Goal: Navigation & Orientation: Go to known website

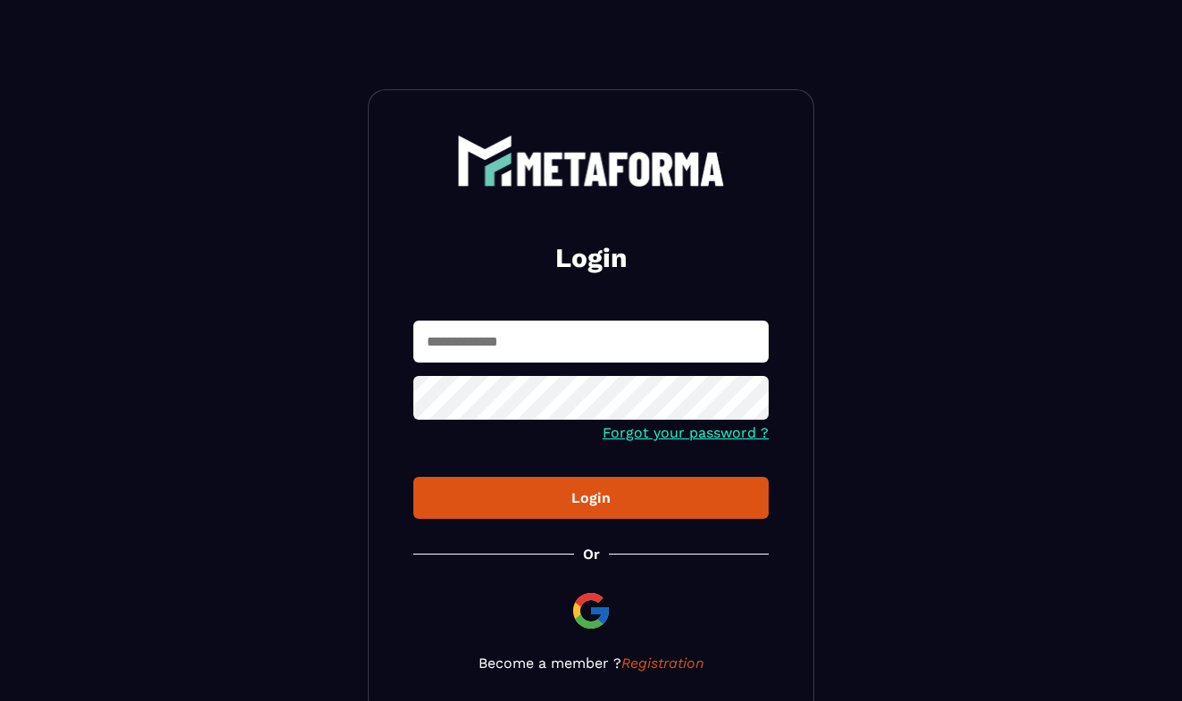
type input "**********"
click at [687, 437] on link "Forgot your password ?" at bounding box center [685, 432] width 166 height 17
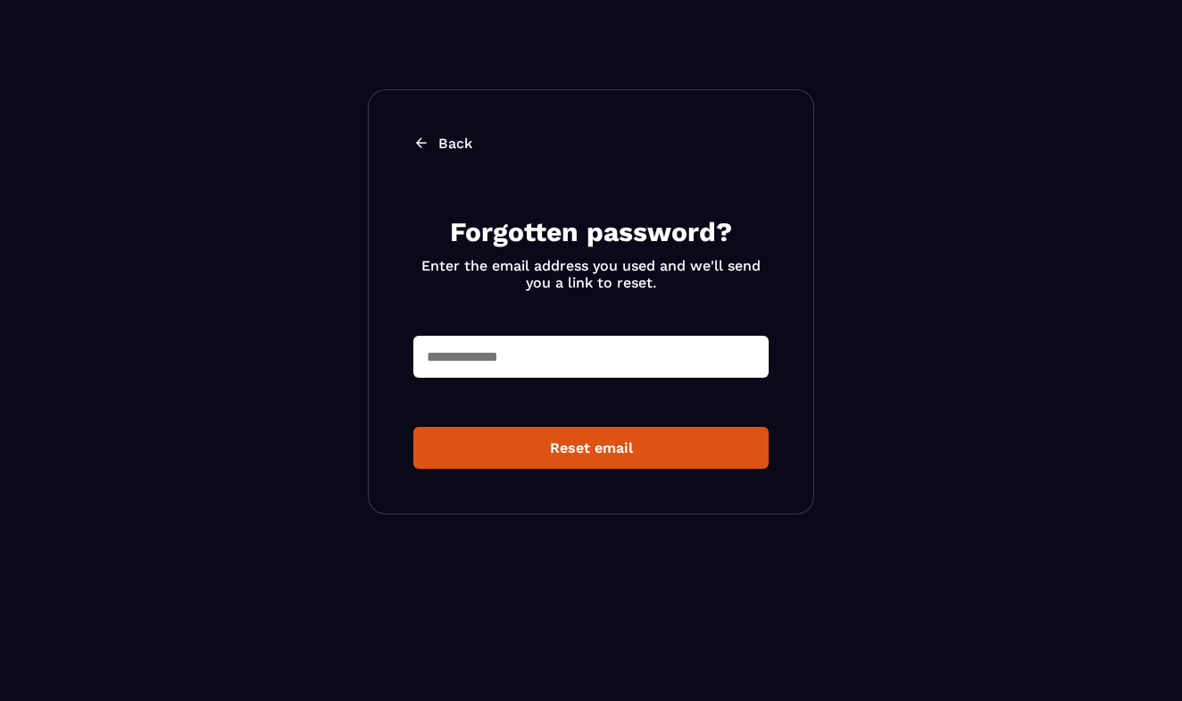
click at [433, 144] on link "Back" at bounding box center [590, 143] width 355 height 17
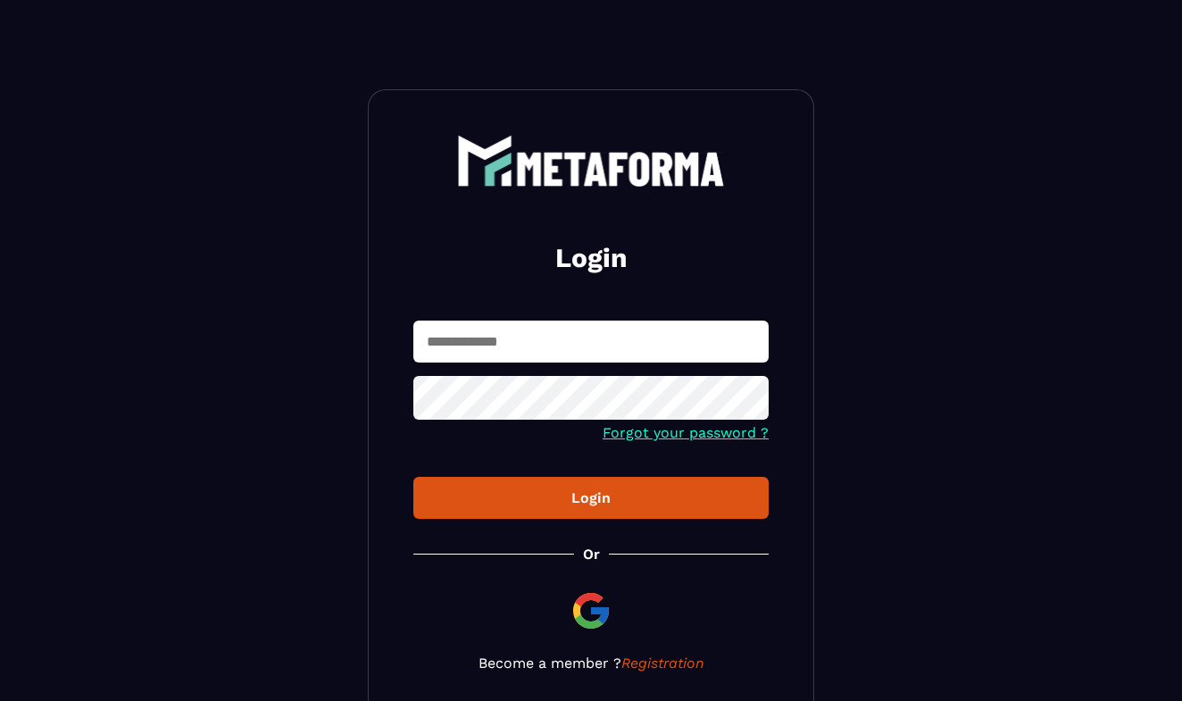
type input "**********"
click at [748, 400] on icon at bounding box center [749, 400] width 20 height 16
click at [748, 400] on icon at bounding box center [749, 399] width 20 height 13
click at [606, 497] on div "Login" at bounding box center [591, 497] width 327 height 17
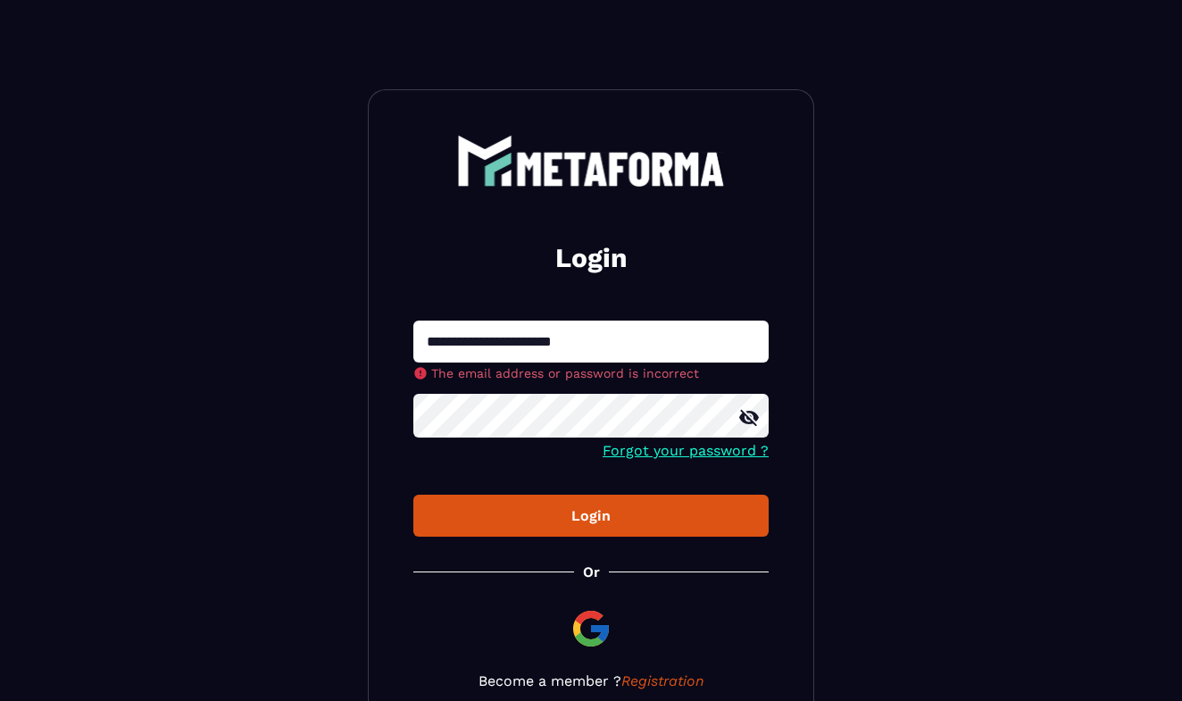
click at [749, 417] on icon at bounding box center [748, 417] width 21 height 21
click at [746, 418] on icon at bounding box center [748, 417] width 21 height 21
click at [610, 514] on div "Login" at bounding box center [591, 515] width 327 height 17
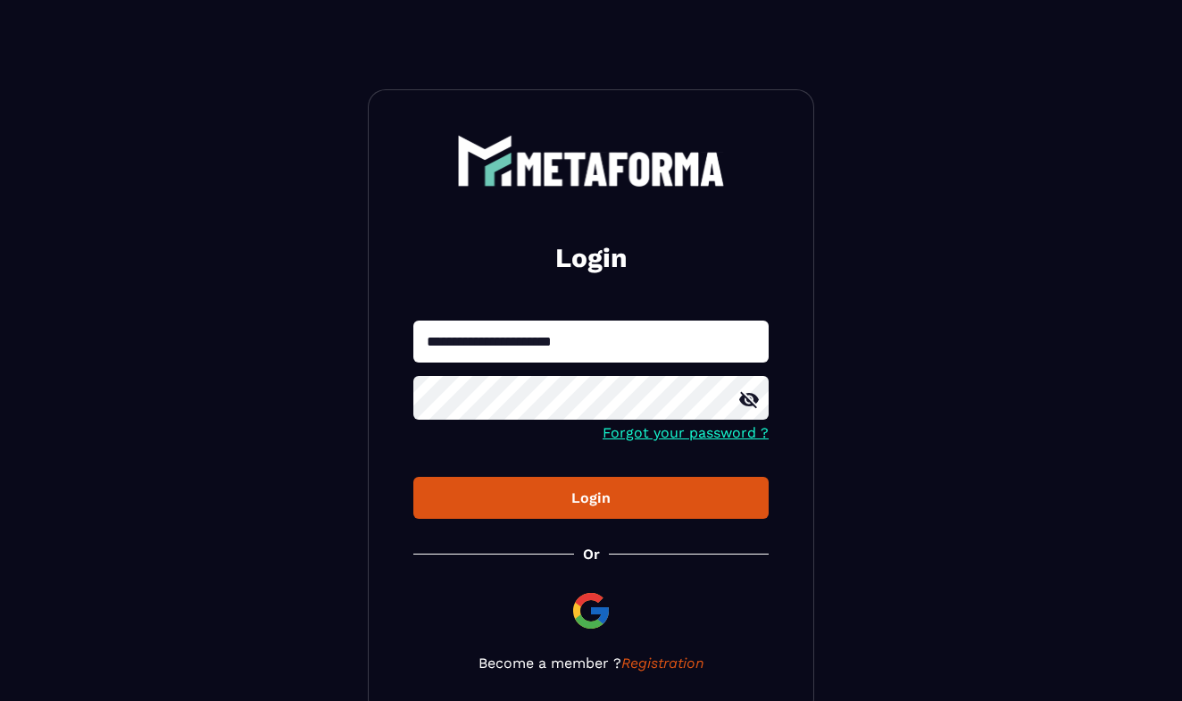
click at [751, 421] on div at bounding box center [590, 400] width 355 height 48
click at [751, 403] on icon at bounding box center [749, 400] width 20 height 16
click at [751, 403] on icon at bounding box center [749, 399] width 20 height 13
click at [603, 494] on div "Login" at bounding box center [591, 497] width 327 height 17
